Goal: Task Accomplishment & Management: Use online tool/utility

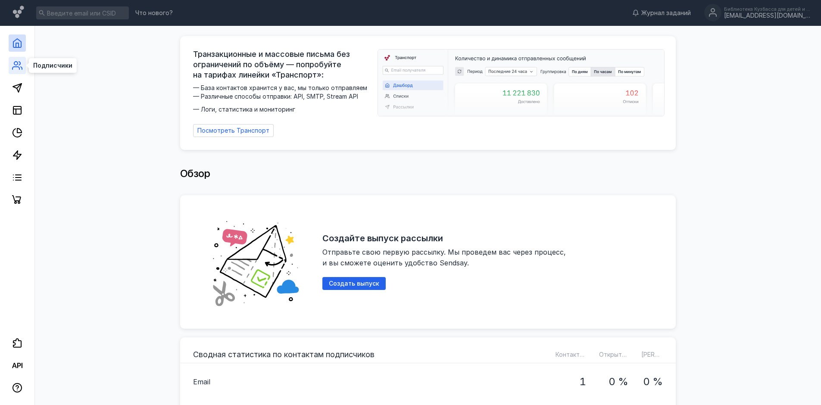
click at [18, 65] on icon at bounding box center [17, 65] width 10 height 10
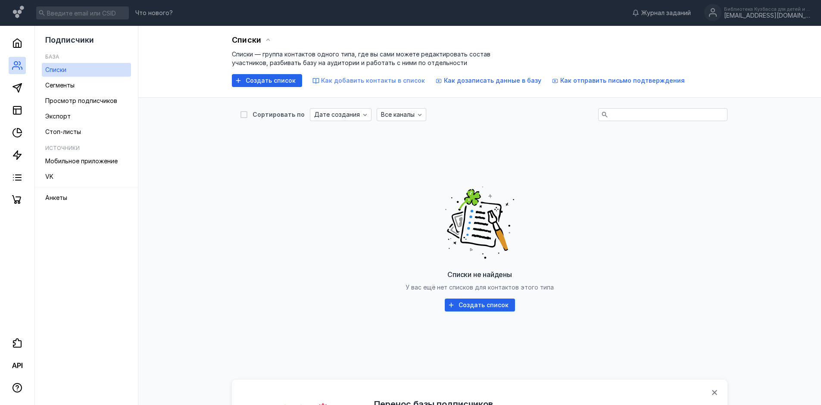
click at [410, 83] on span "Как добавить контакты в список" at bounding box center [373, 80] width 104 height 7
click at [102, 100] on span "Просмотр подписчиков" at bounding box center [81, 100] width 72 height 7
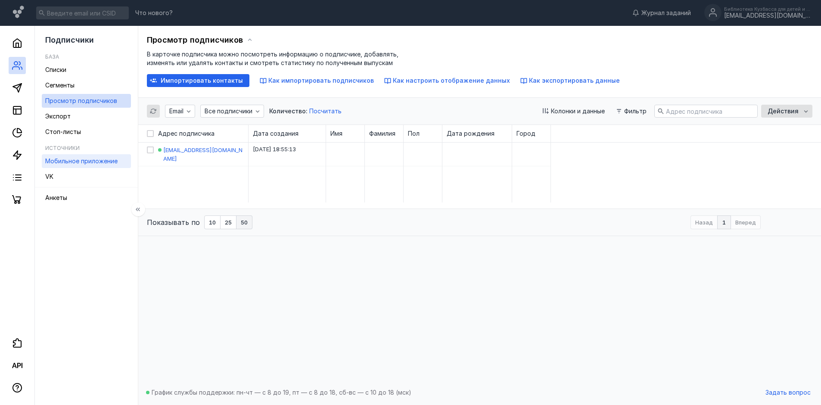
click at [96, 163] on span "Мобильное приложение" at bounding box center [81, 160] width 72 height 7
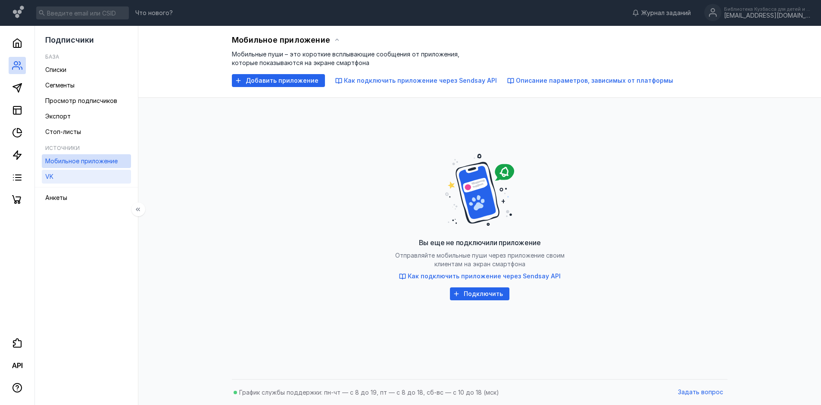
click at [62, 179] on link "VK" at bounding box center [86, 177] width 89 height 14
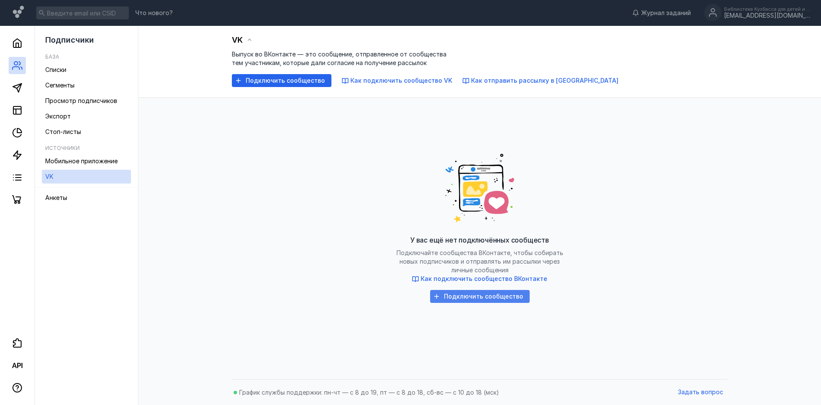
click at [459, 298] on span "Подключить сообщество" at bounding box center [483, 296] width 79 height 7
